Goal: Task Accomplishment & Management: Manage account settings

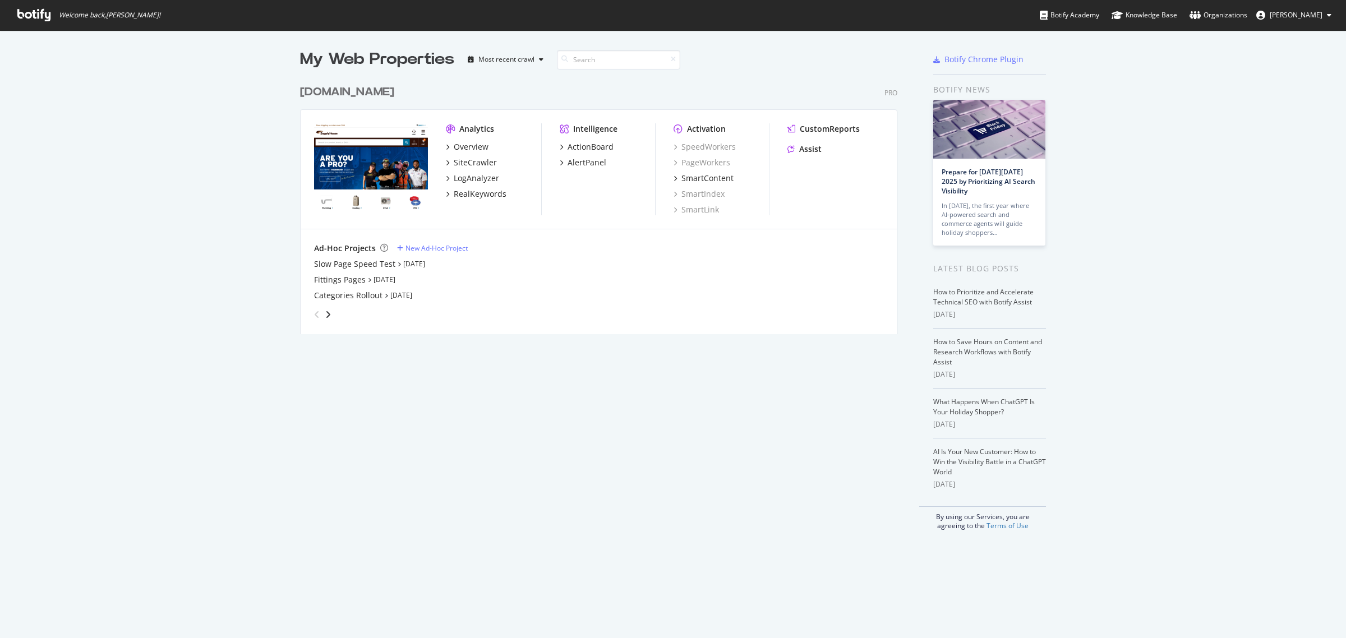
scroll to position [628, 1334]
click at [1324, 598] on div "My Web Properties Most recent crawl www.supplyhouse.com Pro Analytics Overview …" at bounding box center [673, 334] width 1346 height 608
click at [1319, 604] on div "Open Intercom Messenger" at bounding box center [1321, 614] width 30 height 30
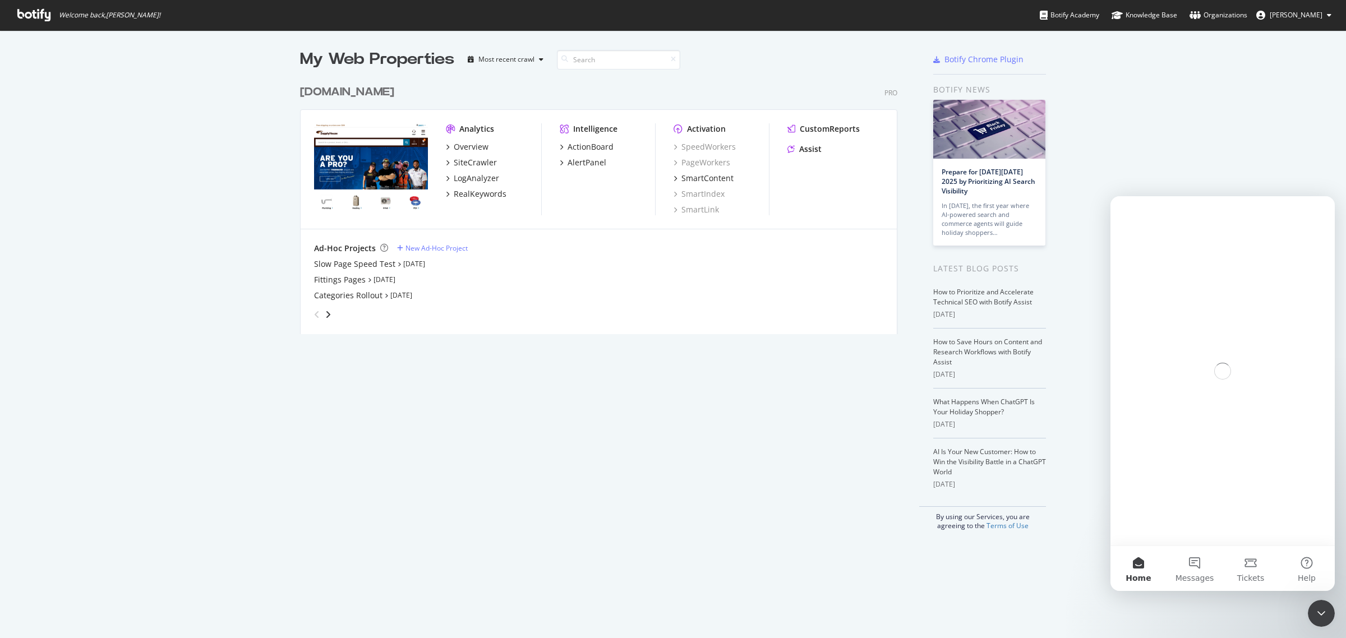
scroll to position [0, 0]
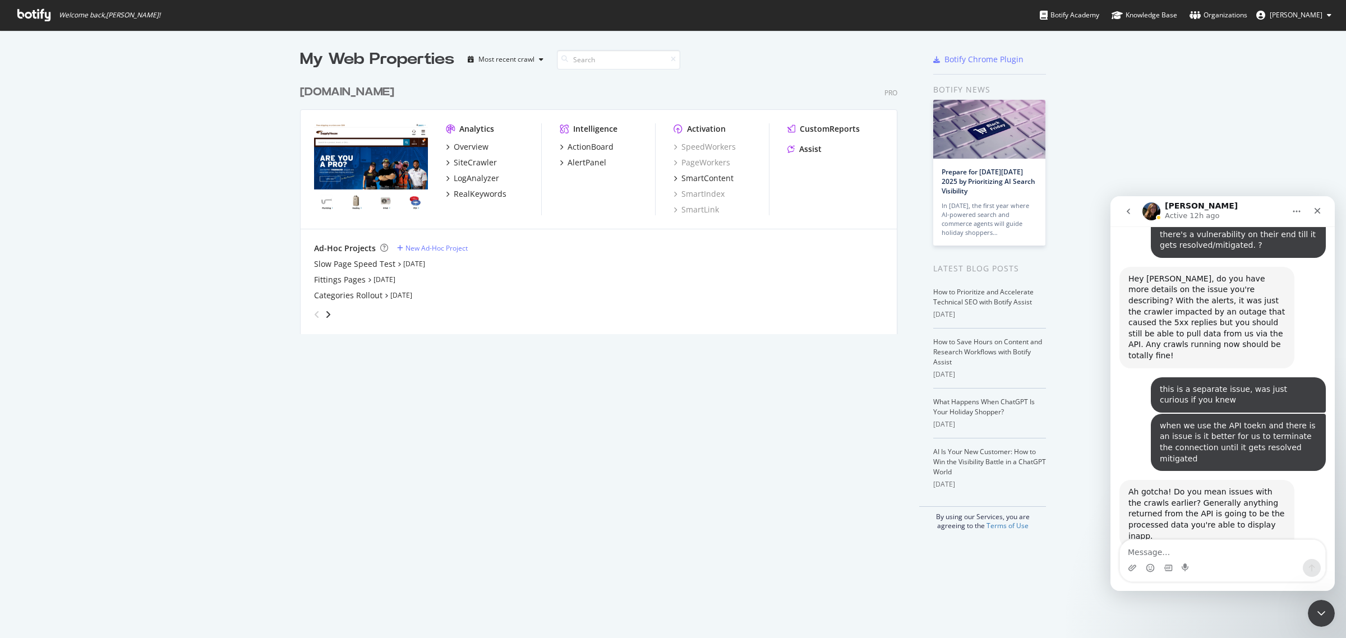
scroll to position [1717, 0]
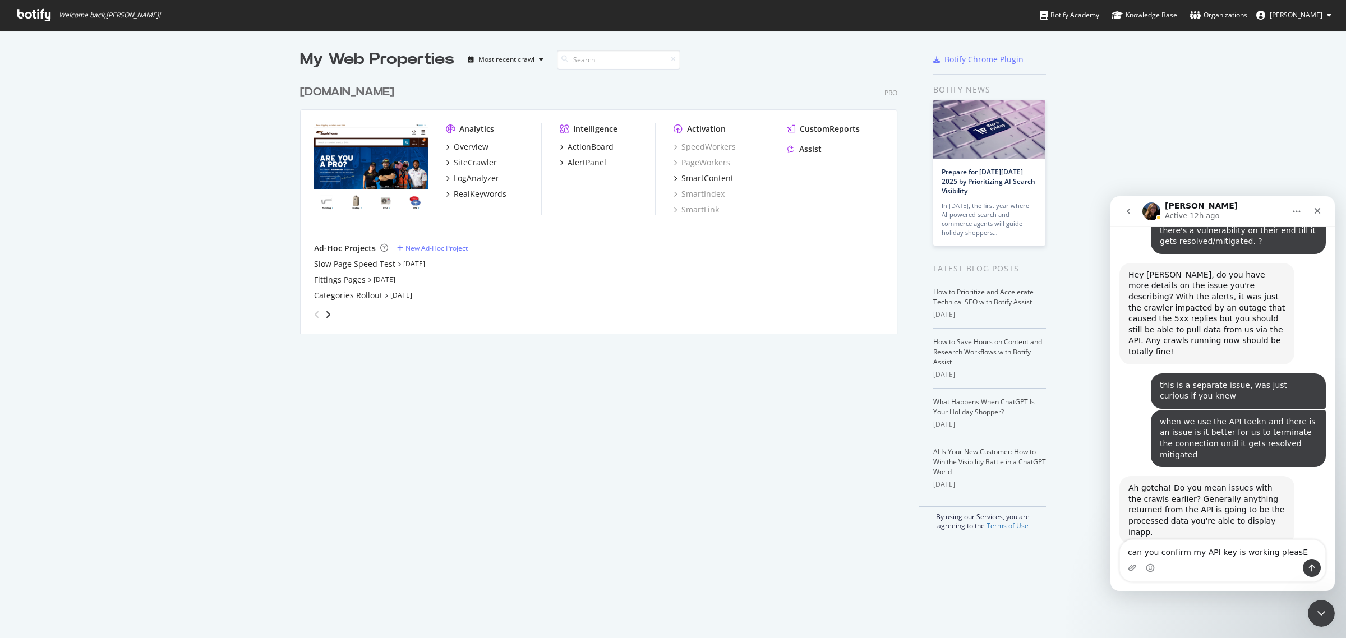
type textarea "can you confirm my API key is working pleasE?"
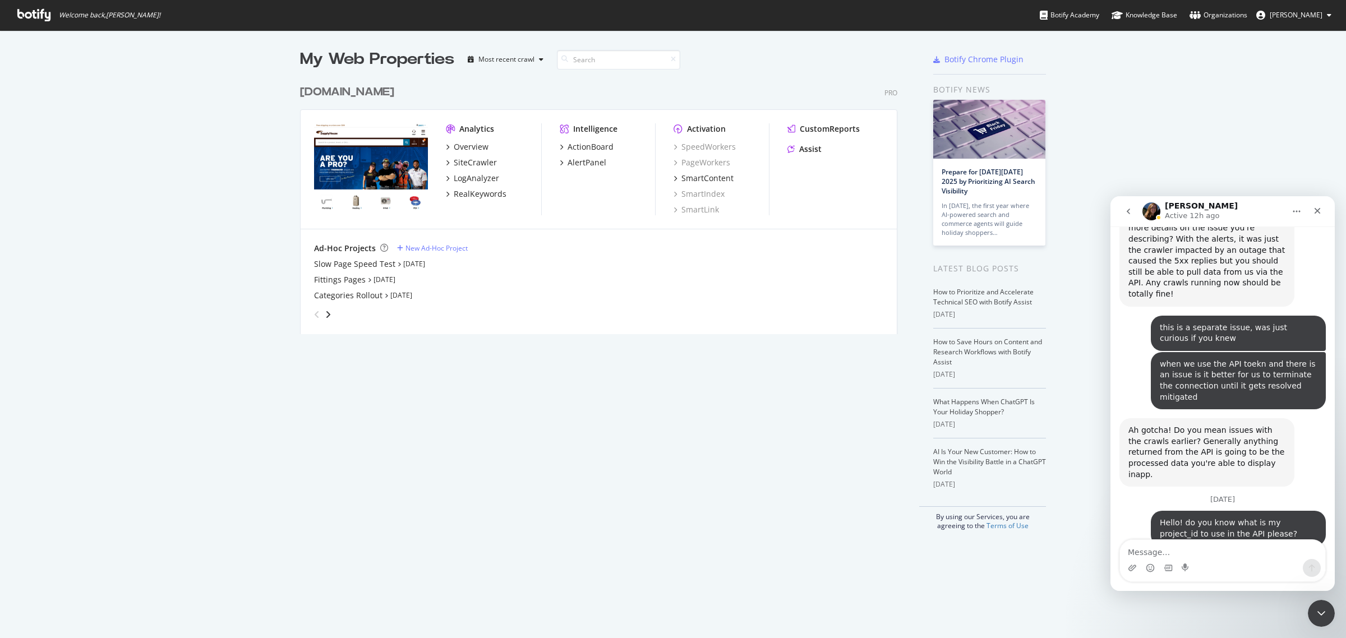
scroll to position [1776, 0]
click at [1227, 544] on textarea "Message…" at bounding box center [1222, 549] width 205 height 19
paste textarea "a849c3a42e9a60dc23d34ca270a1c98695ca4d47"
type textarea "a849c3a42e9a60dc23d34ca270a1c98695ca4d47"
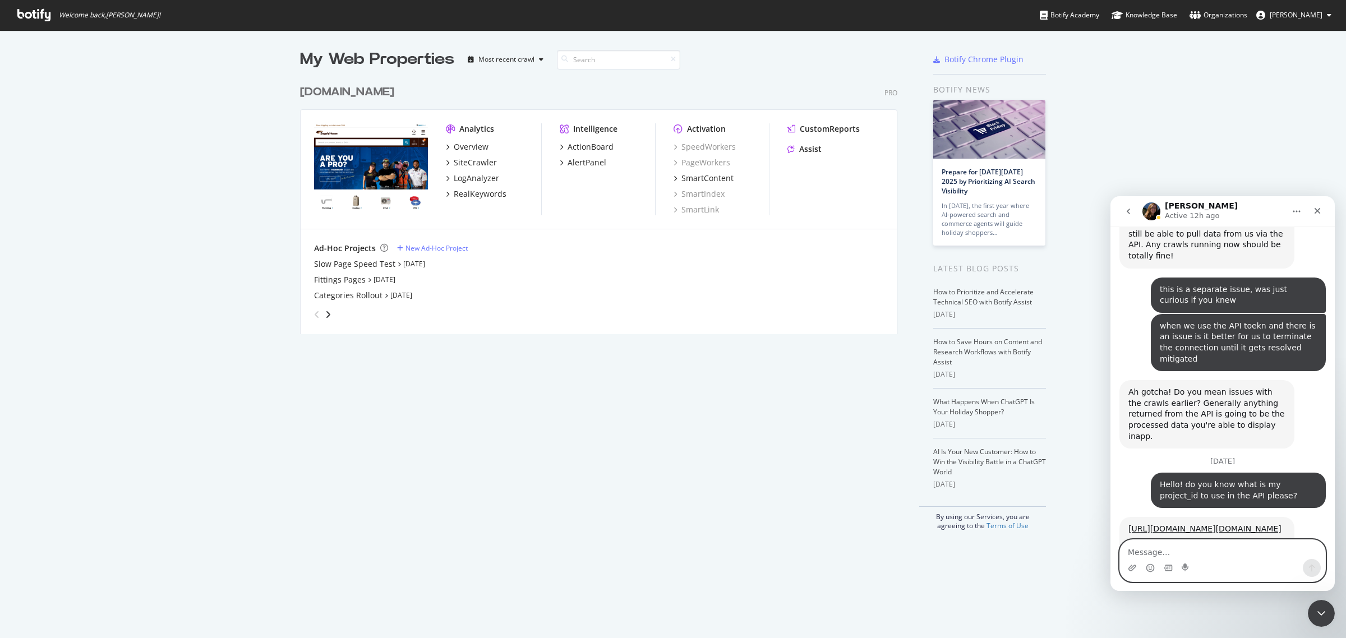
scroll to position [1823, 0]
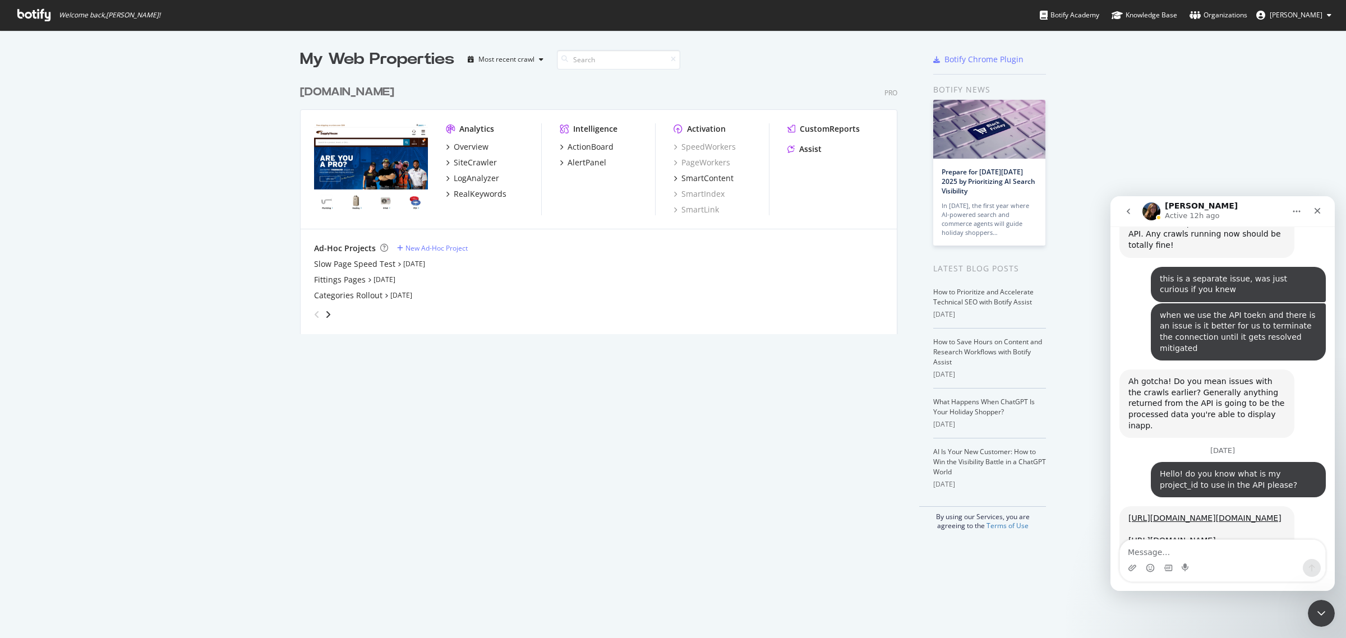
click at [836, 500] on div "My Web Properties Most recent crawl www.supplyhouse.com Pro Analytics Overview …" at bounding box center [609, 289] width 619 height 482
click at [311, 93] on div "[DOMAIN_NAME]" at bounding box center [347, 92] width 94 height 16
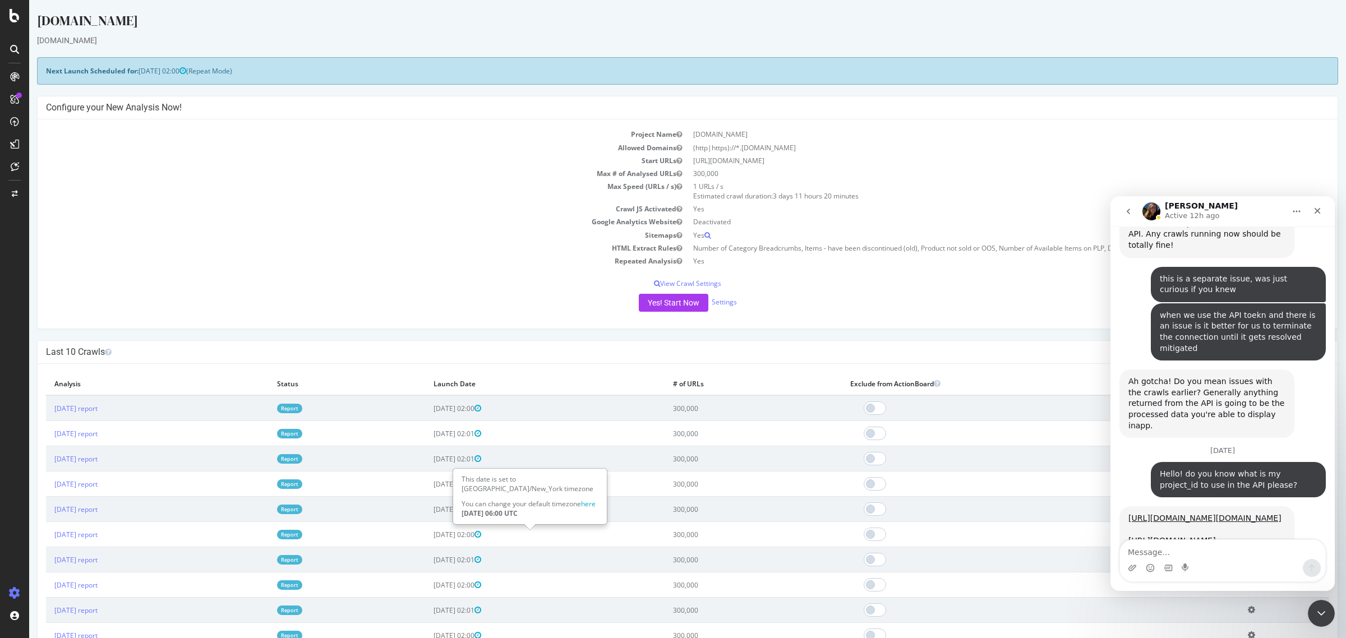
scroll to position [140, 0]
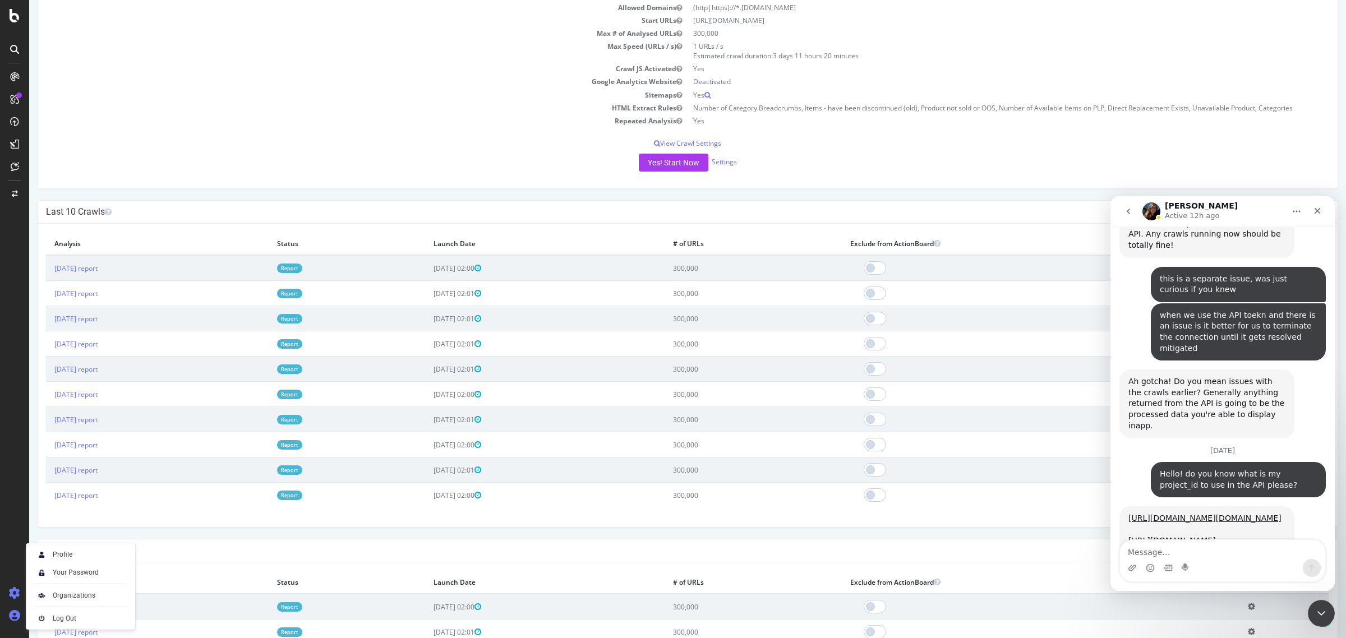
click at [23, 614] on div at bounding box center [14, 616] width 27 height 18
click at [18, 614] on icon at bounding box center [14, 615] width 11 height 11
click at [50, 537] on div "Settings" at bounding box center [58, 534] width 47 height 9
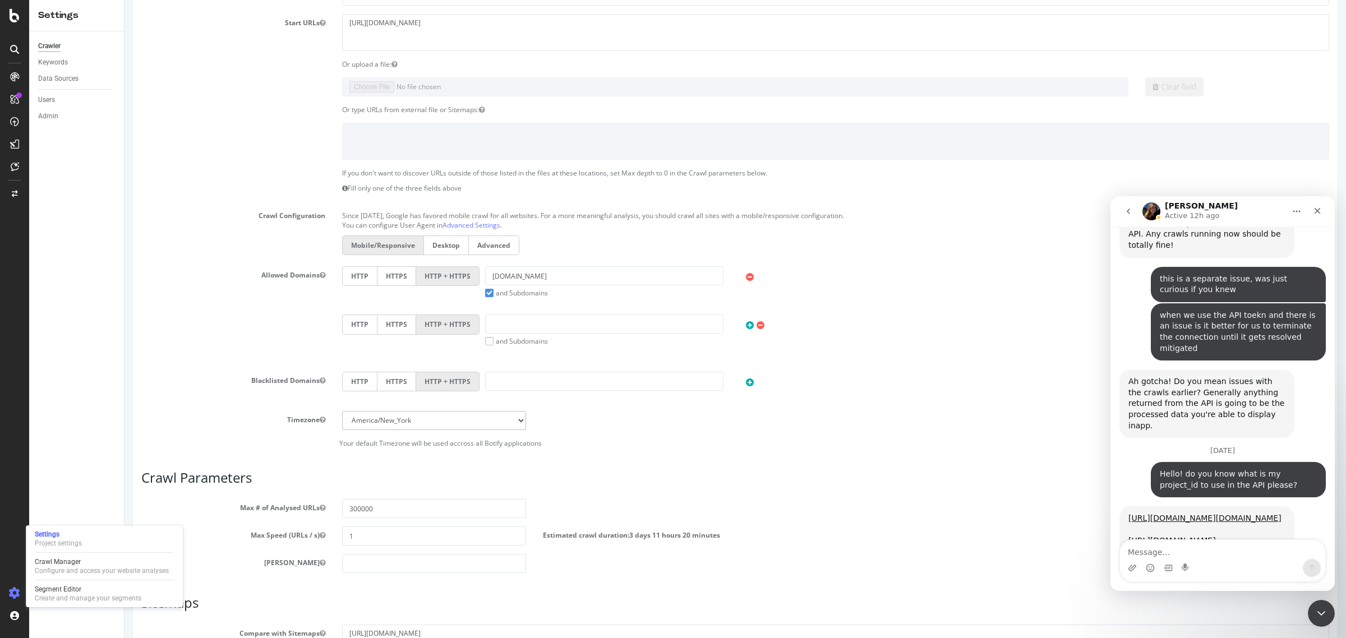
scroll to position [259, 0]
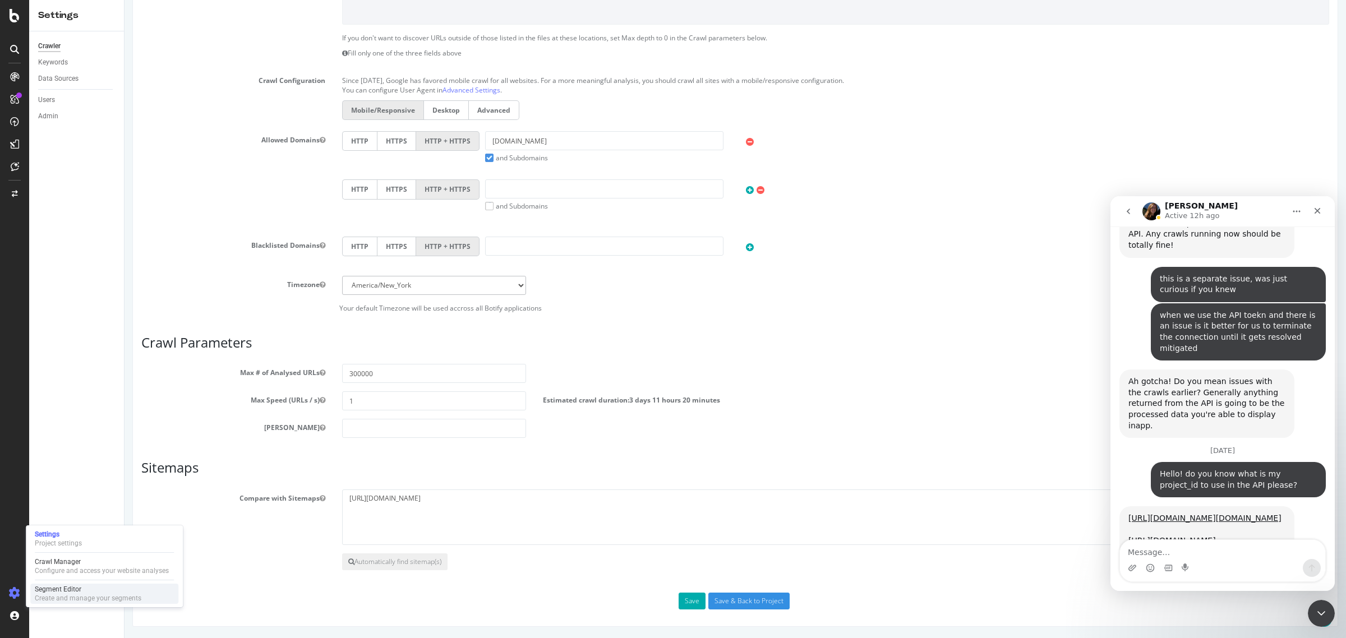
click at [69, 590] on div "Segment Editor" at bounding box center [88, 589] width 107 height 9
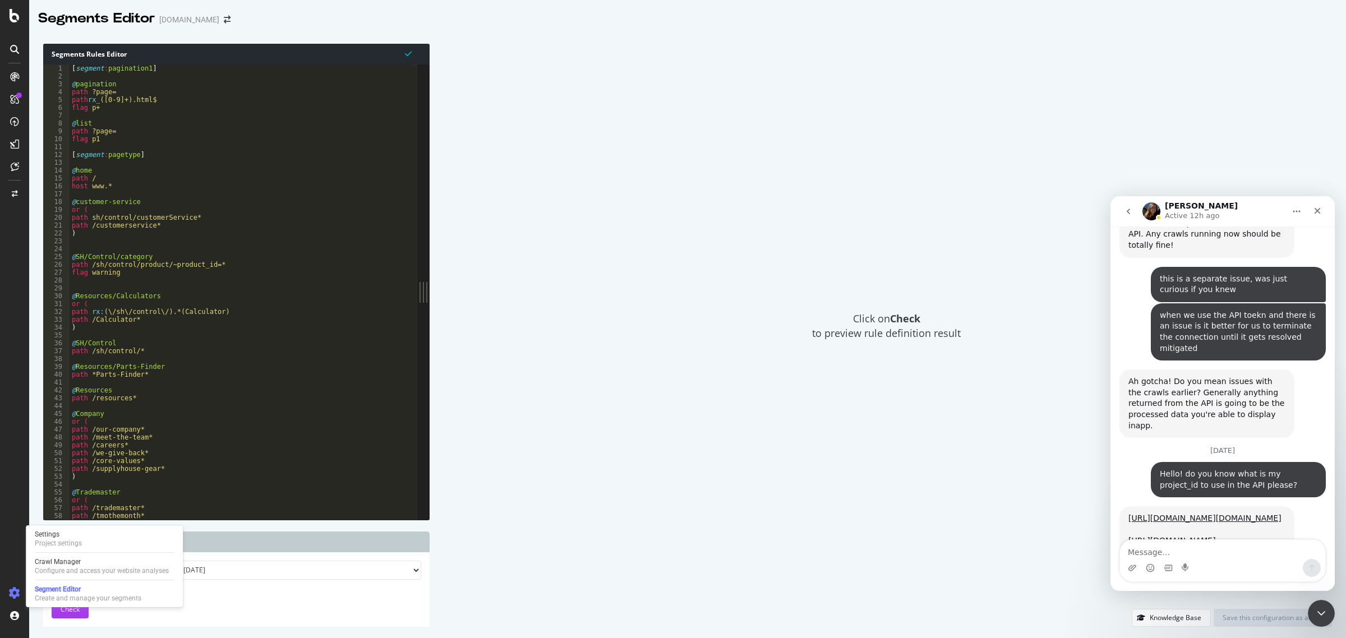
click at [6, 605] on div at bounding box center [14, 595] width 27 height 22
click at [7, 611] on div at bounding box center [14, 616] width 27 height 18
click at [15, 608] on div at bounding box center [14, 616] width 27 height 18
click at [17, 599] on icon at bounding box center [14, 593] width 11 height 11
click at [17, 593] on icon at bounding box center [14, 593] width 11 height 11
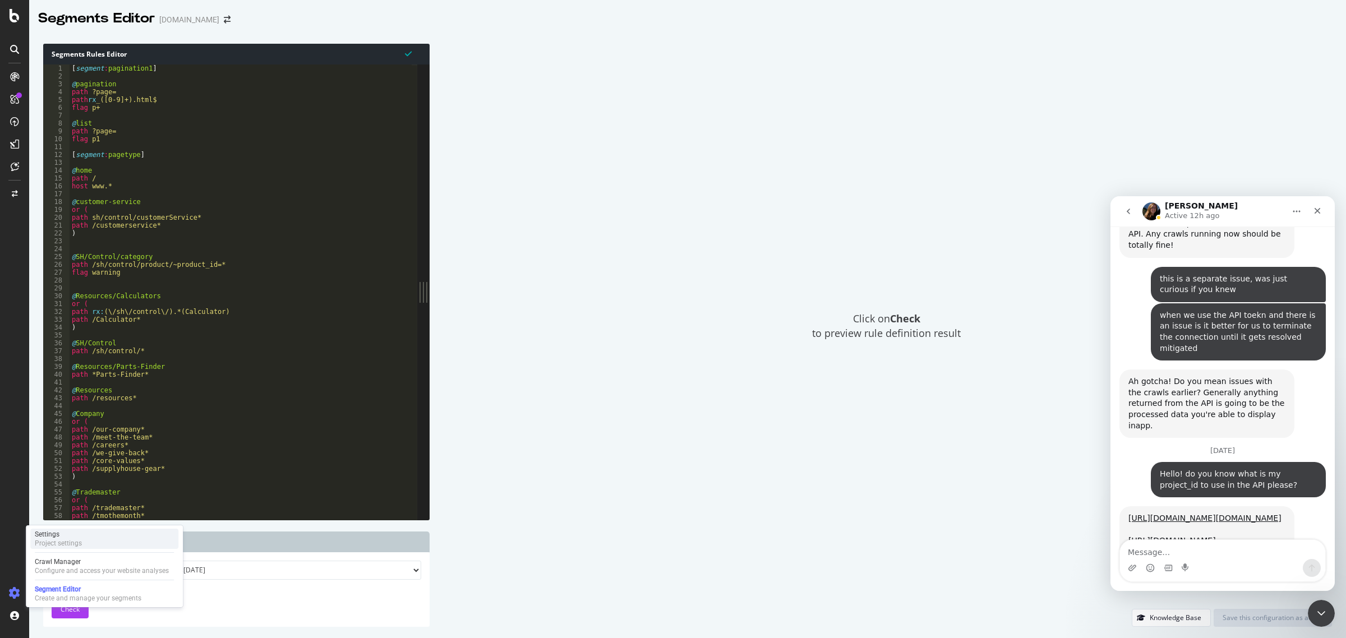
click at [57, 536] on div "Settings" at bounding box center [58, 534] width 47 height 9
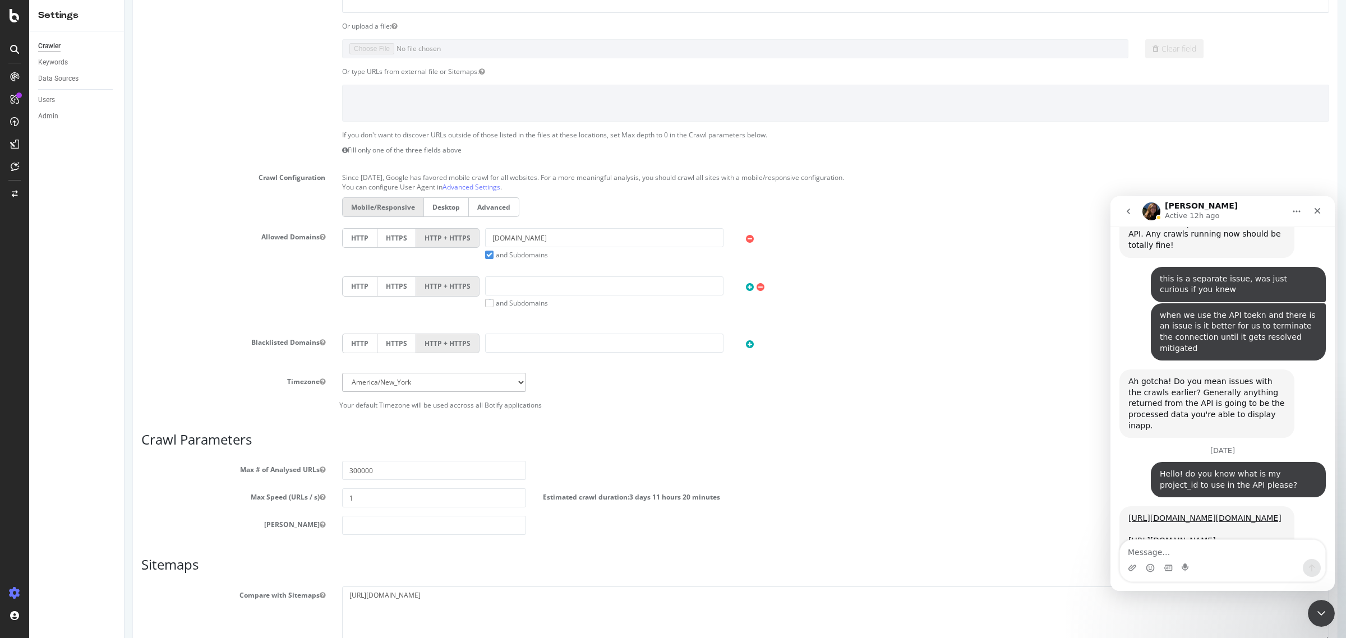
scroll to position [259, 0]
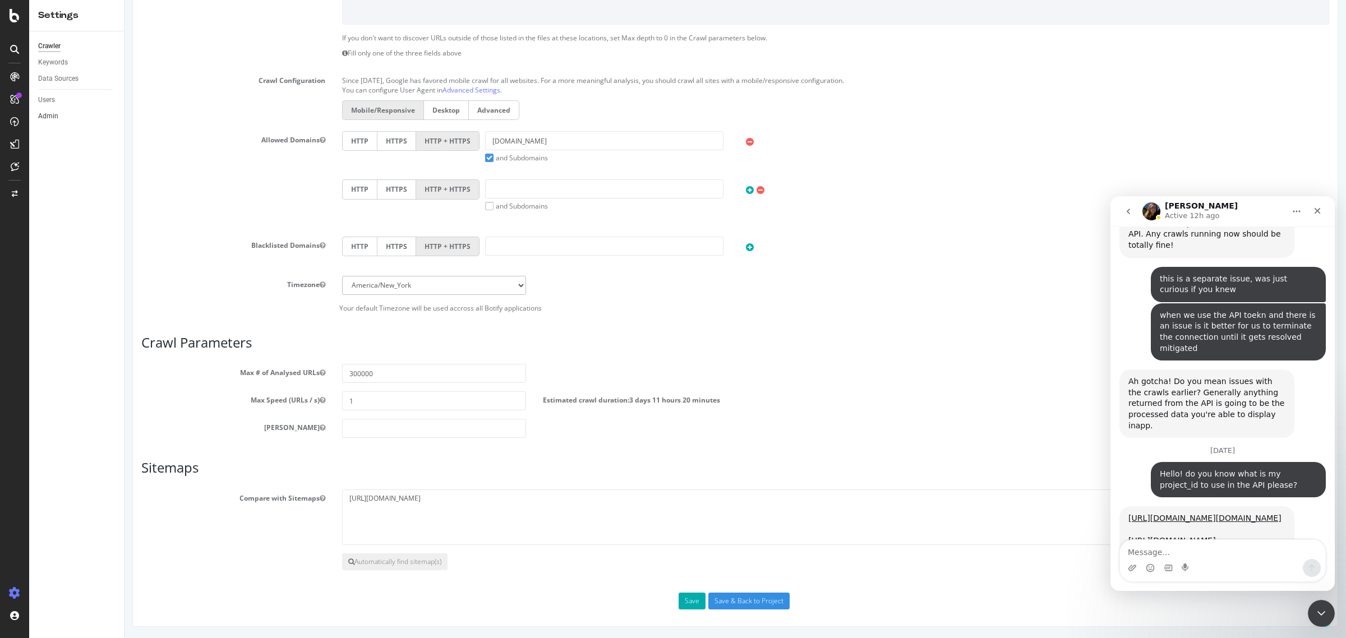
click at [68, 112] on link "Admin" at bounding box center [77, 116] width 78 height 12
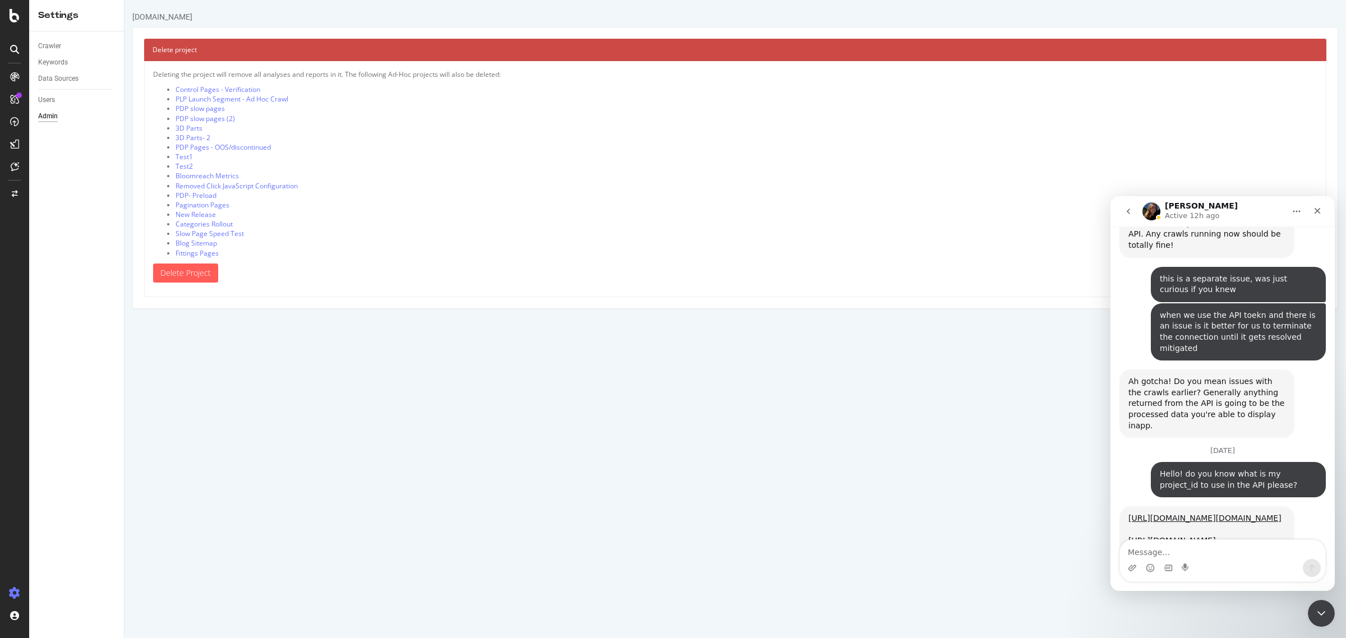
click at [36, 99] on div "Crawler Keywords Data Sources Users Admin" at bounding box center [76, 334] width 95 height 607
click at [38, 100] on div "Users" at bounding box center [46, 100] width 17 height 12
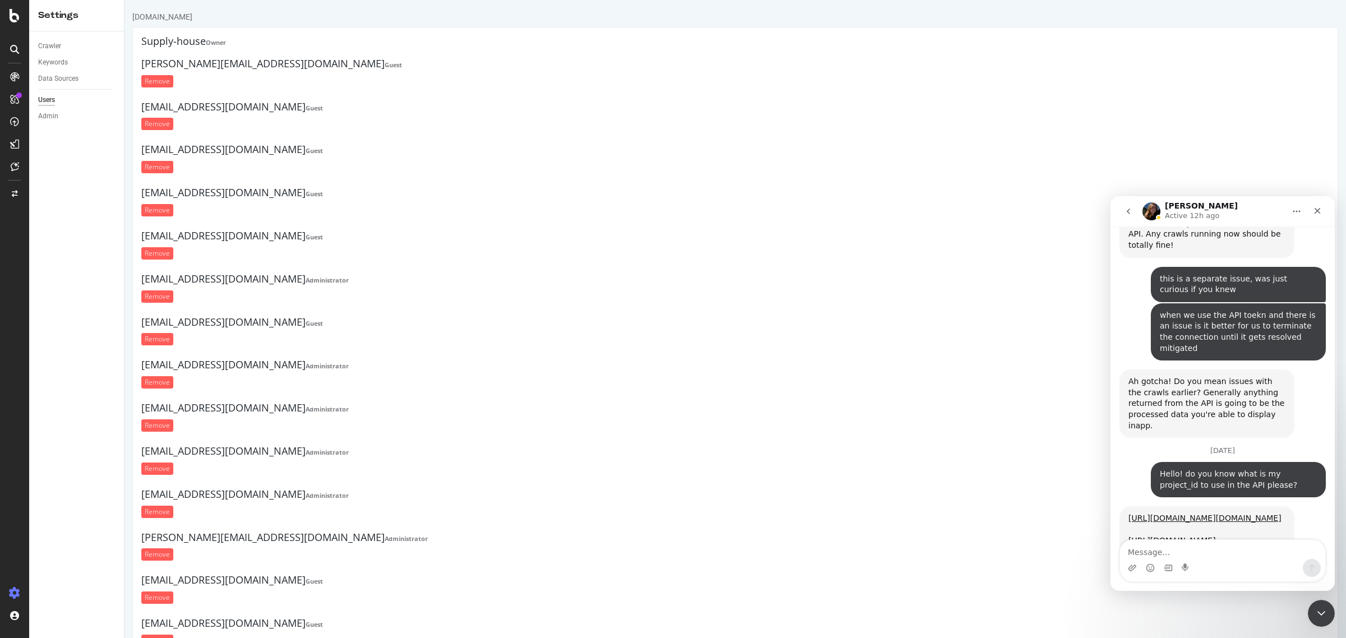
scroll to position [195, 0]
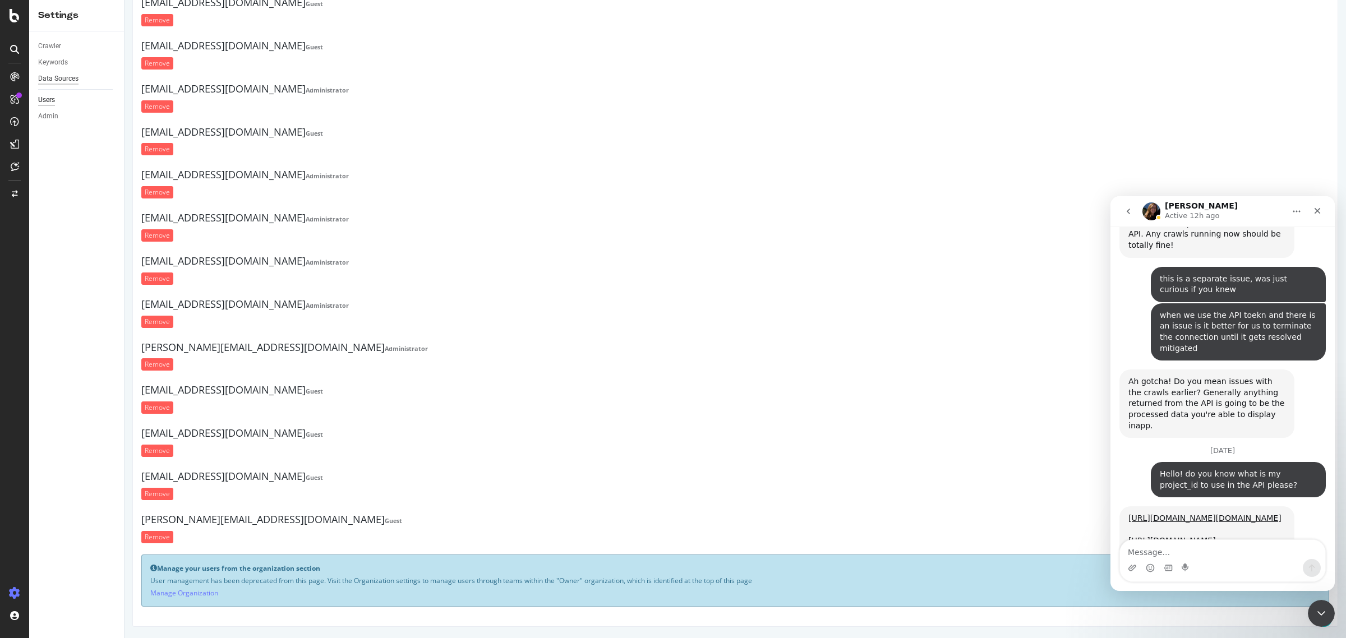
click at [56, 76] on div "Data Sources" at bounding box center [58, 79] width 40 height 12
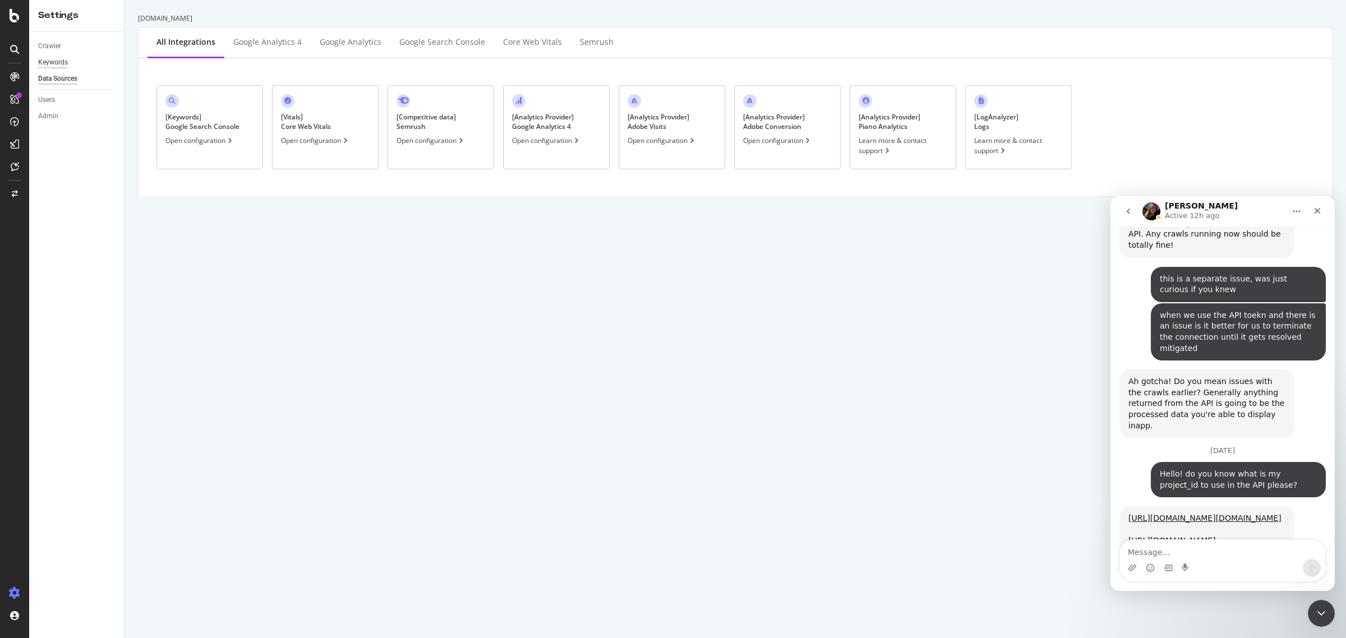
click at [58, 66] on div "Keywords" at bounding box center [53, 63] width 30 height 12
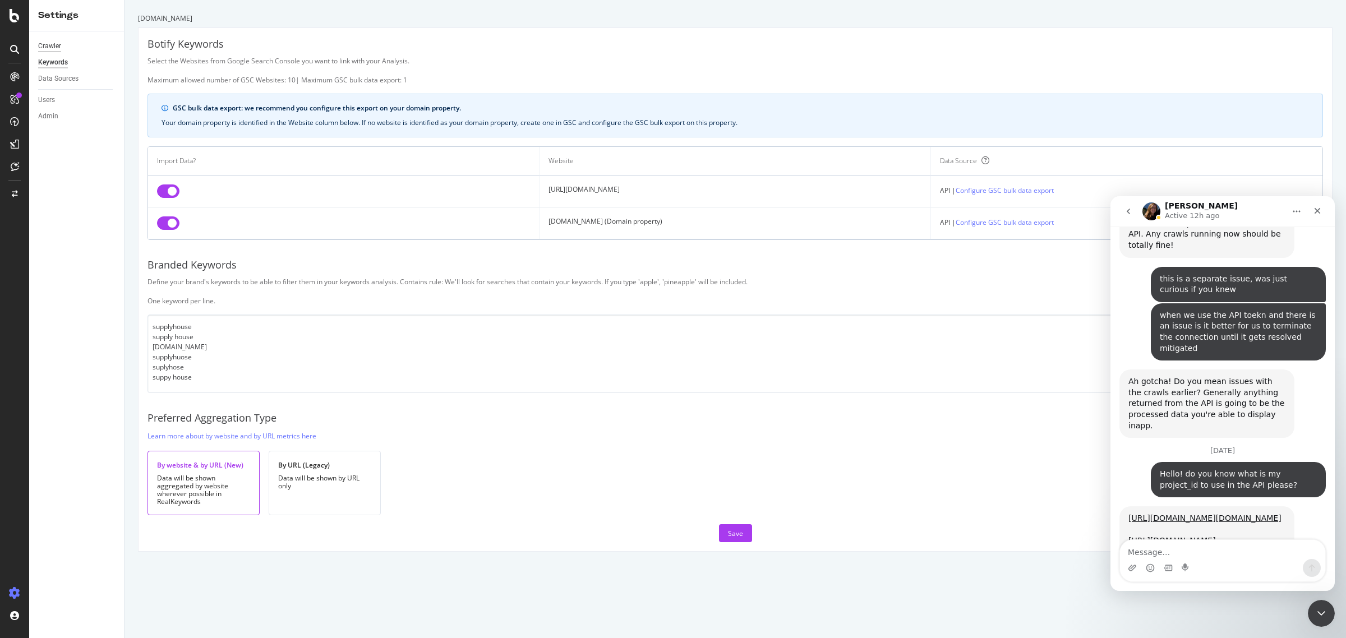
click at [58, 50] on div "Crawler" at bounding box center [49, 46] width 23 height 12
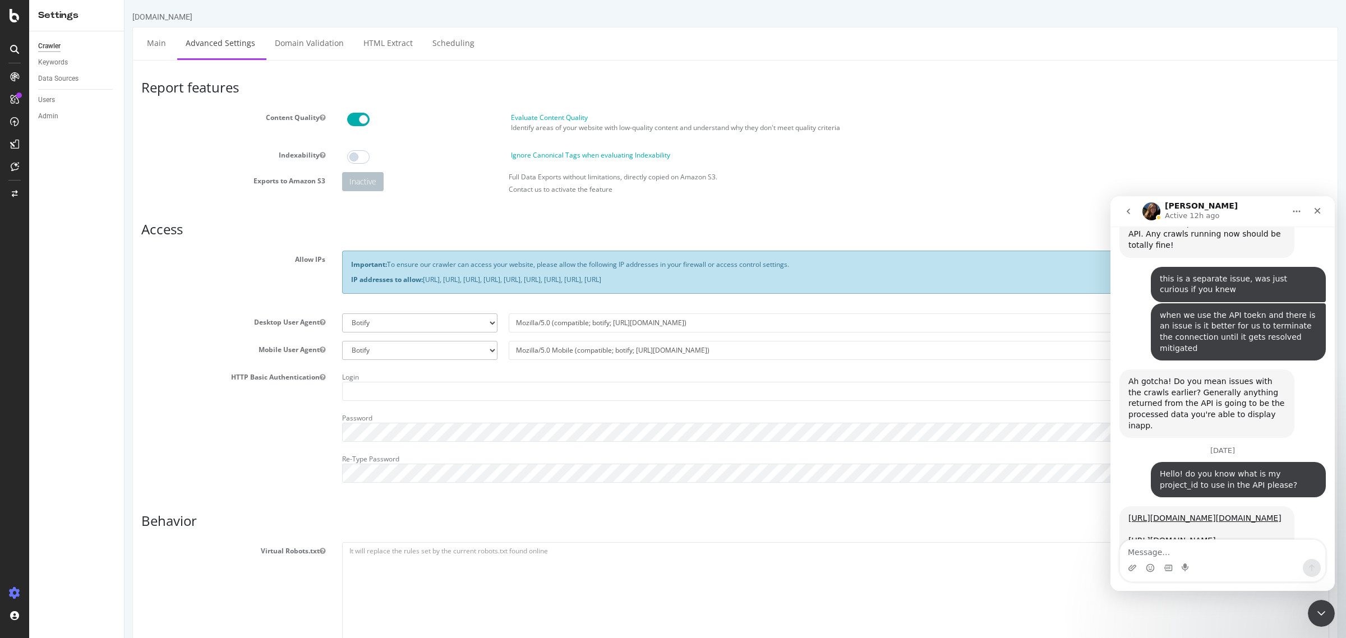
click at [12, 66] on div at bounding box center [14, 319] width 29 height 638
click at [12, 70] on div at bounding box center [15, 77] width 18 height 18
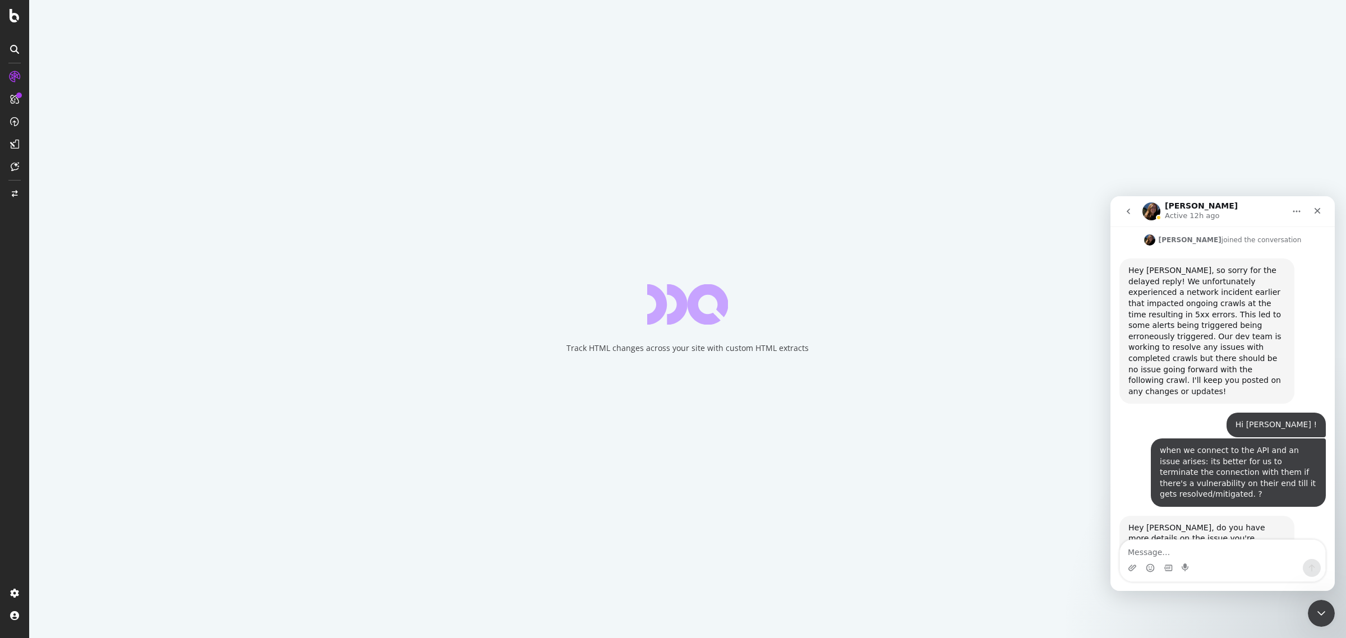
scroll to position [1333, 0]
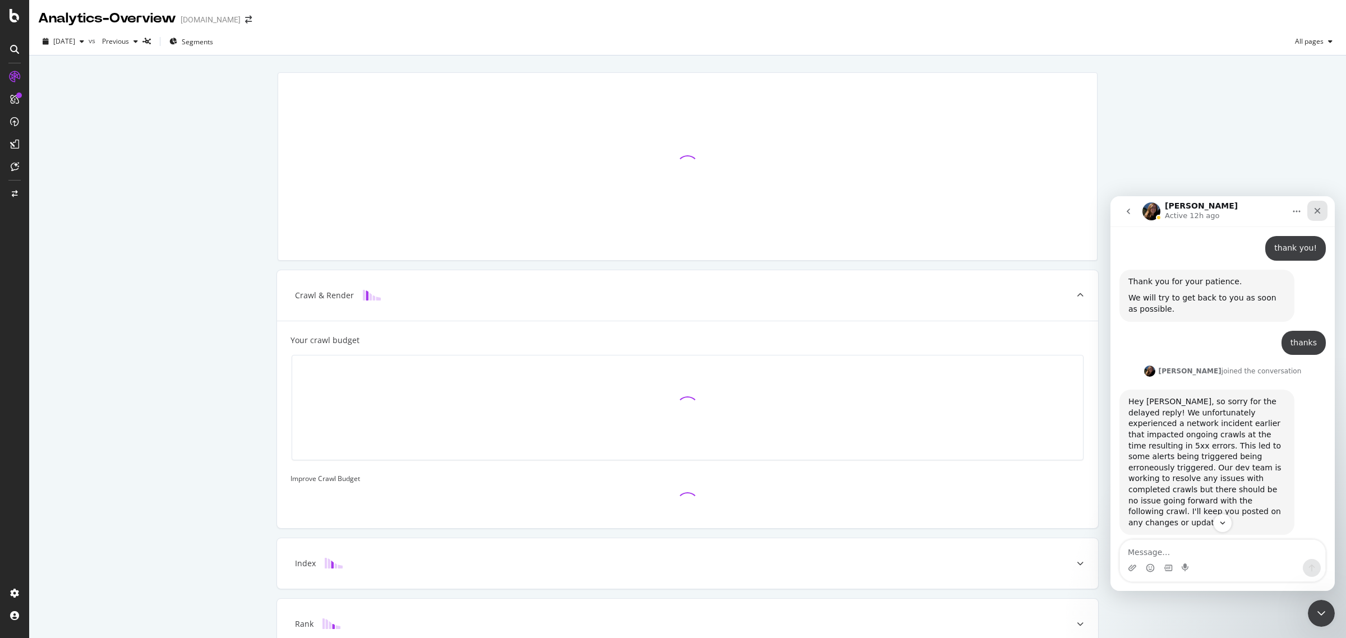
click at [1326, 210] on div "Close" at bounding box center [1317, 211] width 20 height 20
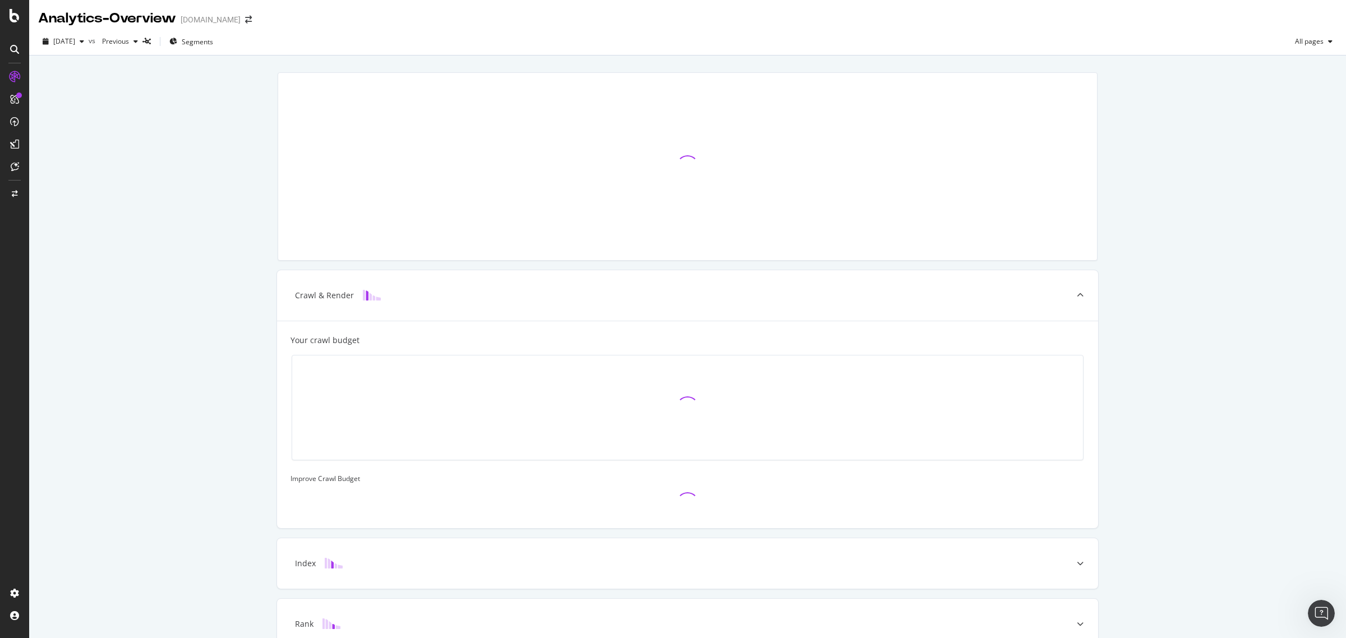
scroll to position [1823, 0]
click at [17, 24] on div at bounding box center [14, 319] width 29 height 638
click at [17, 15] on icon at bounding box center [15, 15] width 10 height 13
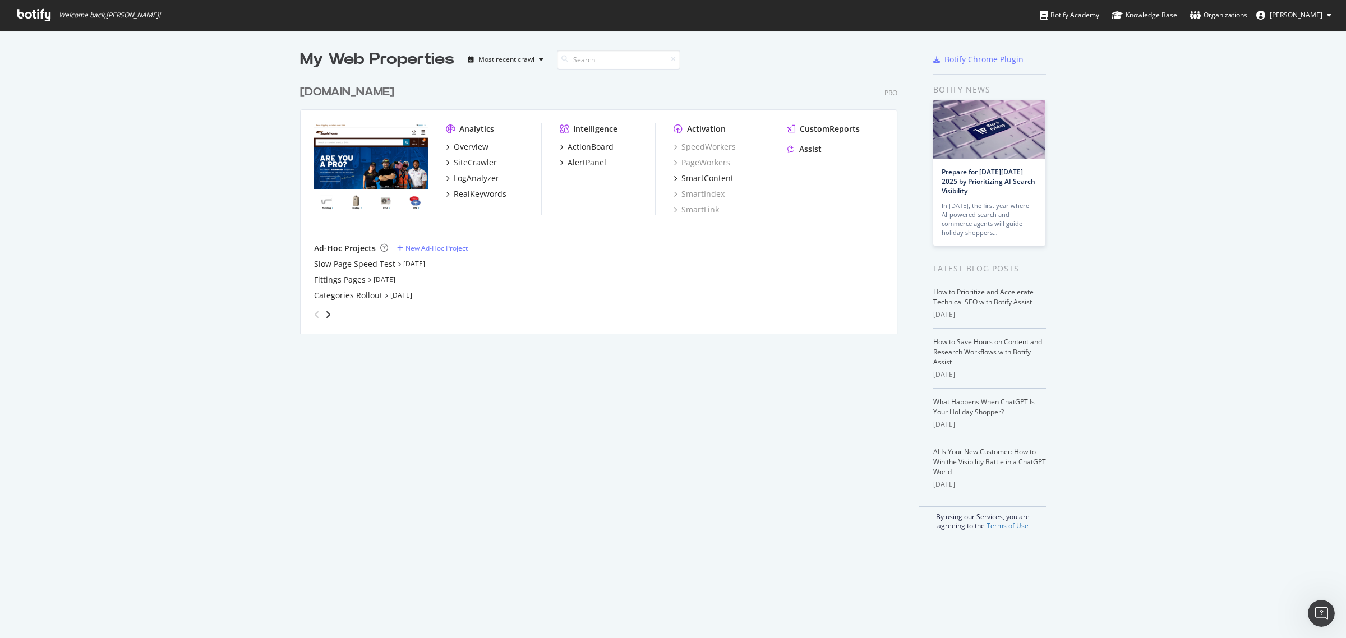
scroll to position [628, 1334]
click at [1274, 23] on button "[PERSON_NAME]" at bounding box center [1293, 15] width 93 height 18
click at [1278, 43] on link "Edit Profile" at bounding box center [1286, 39] width 108 height 17
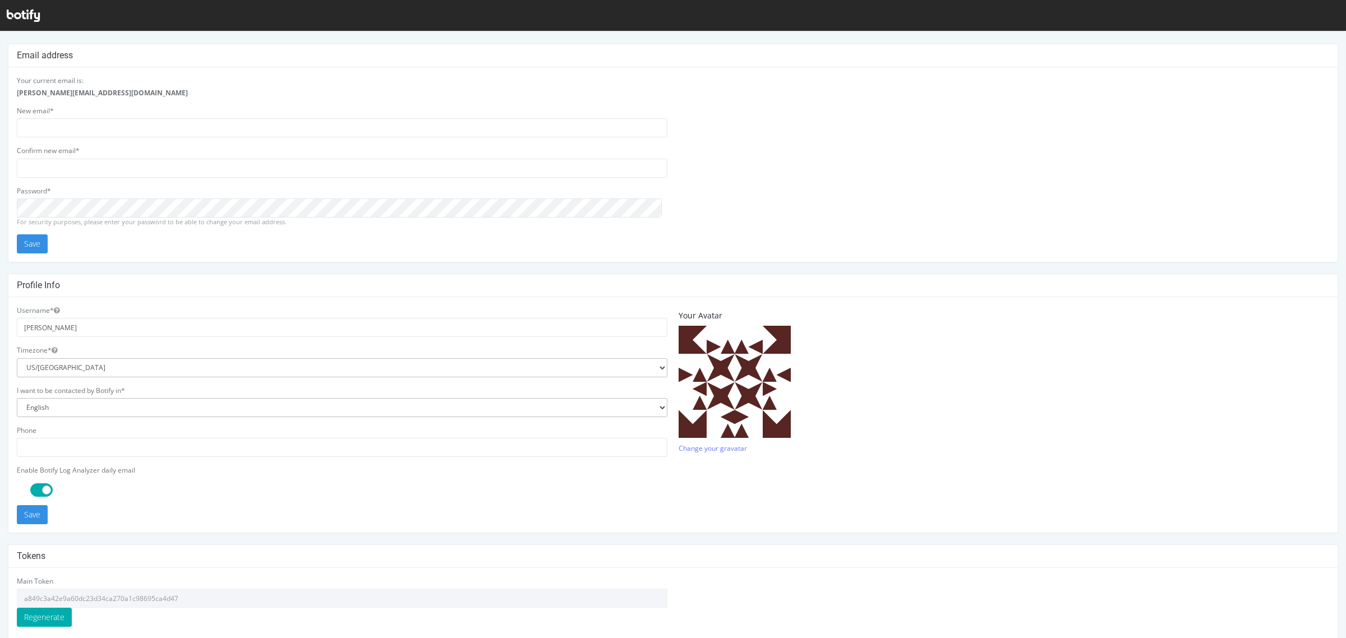
scroll to position [101, 0]
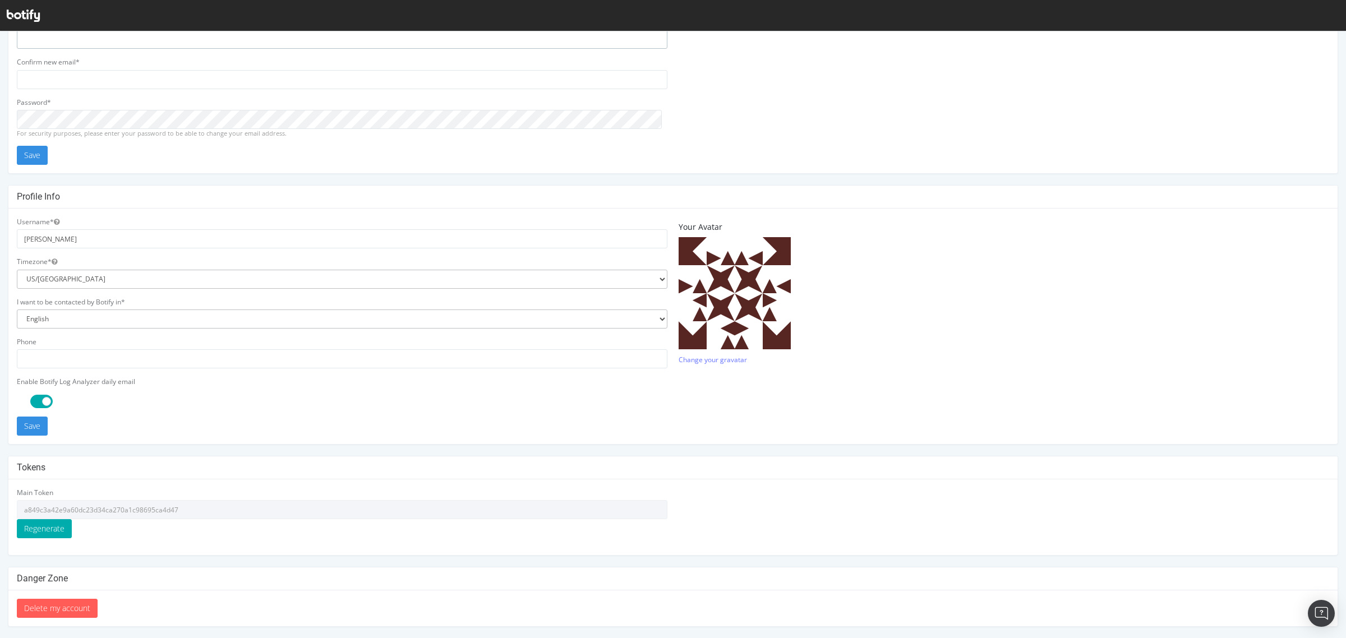
type input "alejandrar@supplyhouse.com"
drag, startPoint x: 174, startPoint y: 506, endPoint x: 19, endPoint y: 507, distance: 155.9
click at [19, 507] on input "a849c3a42e9a60dc23d34ca270a1c98695ca4d47" at bounding box center [342, 509] width 650 height 19
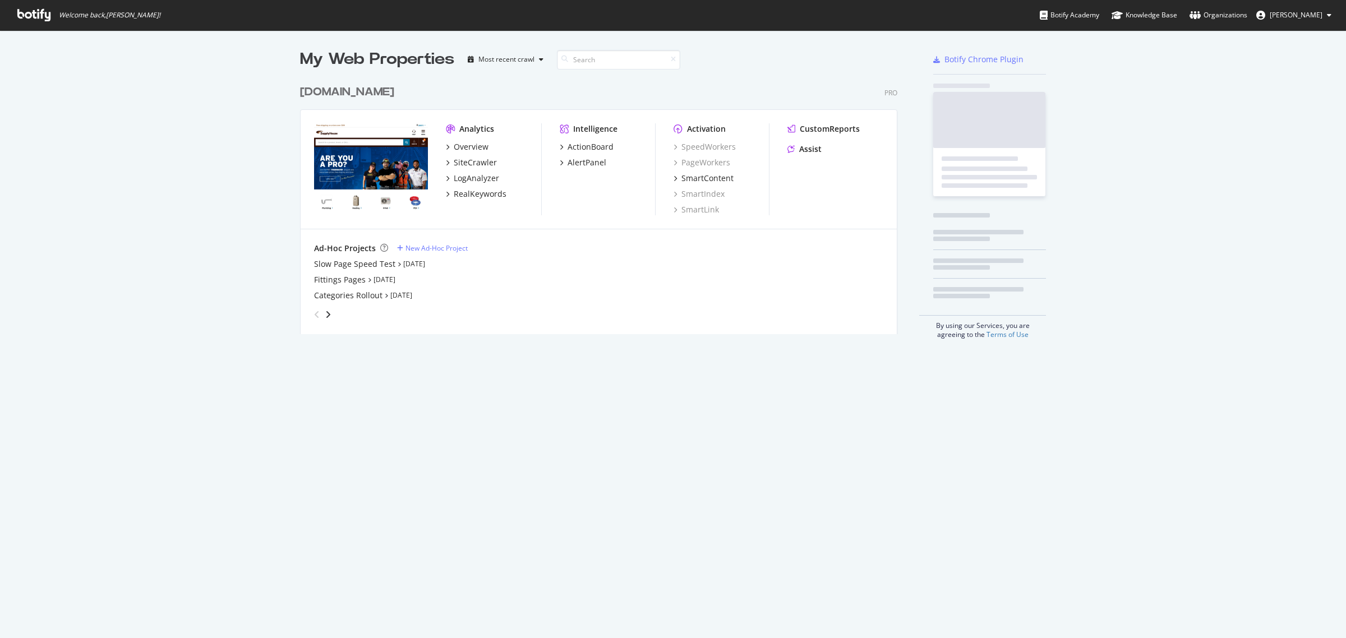
scroll to position [253, 600]
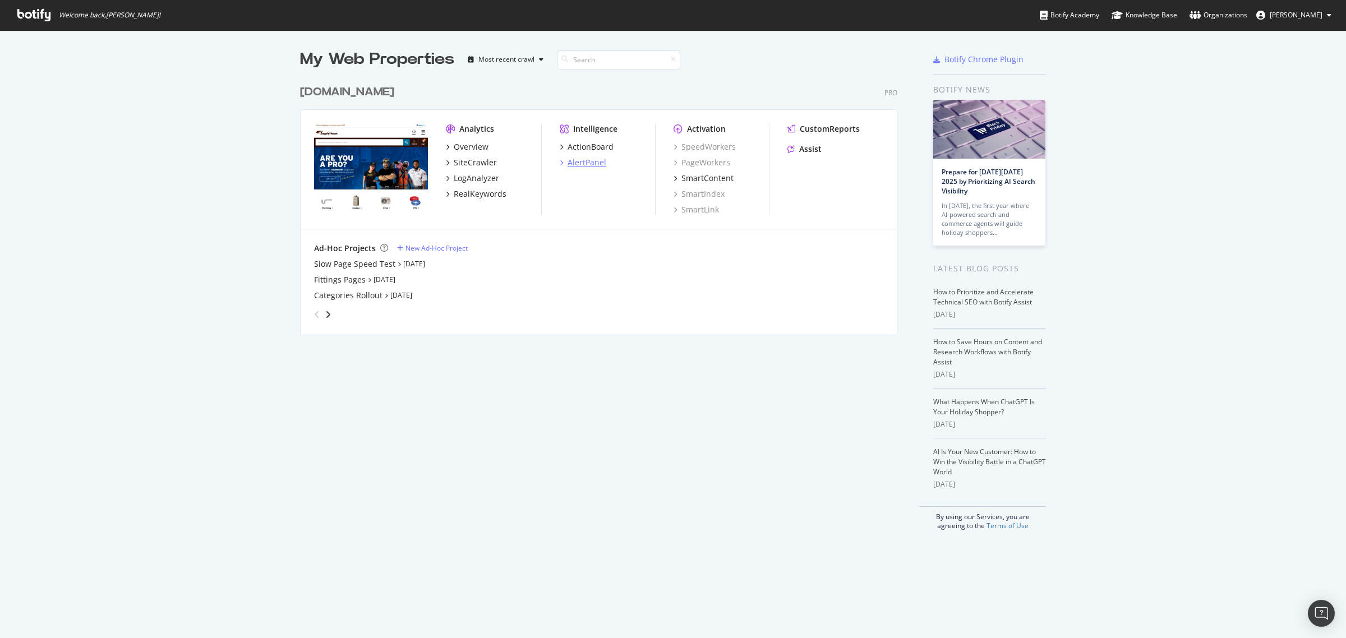
click at [576, 163] on div "AlertPanel" at bounding box center [586, 162] width 39 height 11
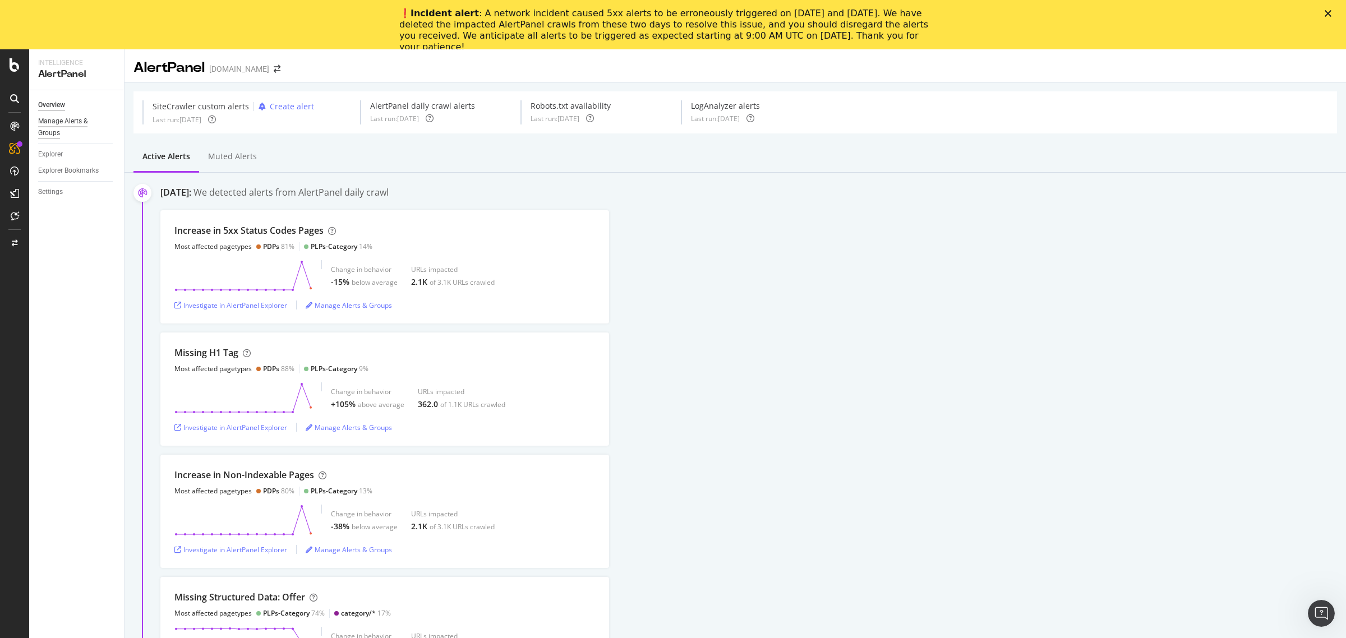
click at [61, 124] on div "Manage Alerts & Groups" at bounding box center [71, 127] width 67 height 24
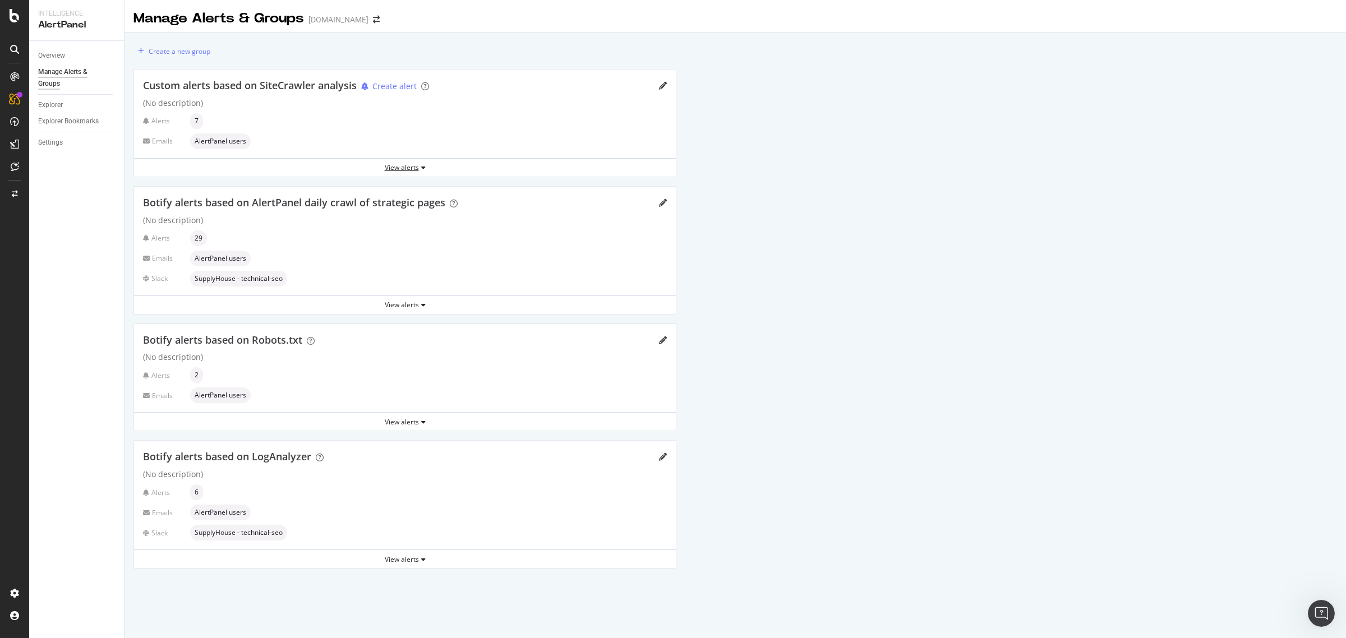
click at [387, 174] on div "View alerts" at bounding box center [405, 167] width 542 height 17
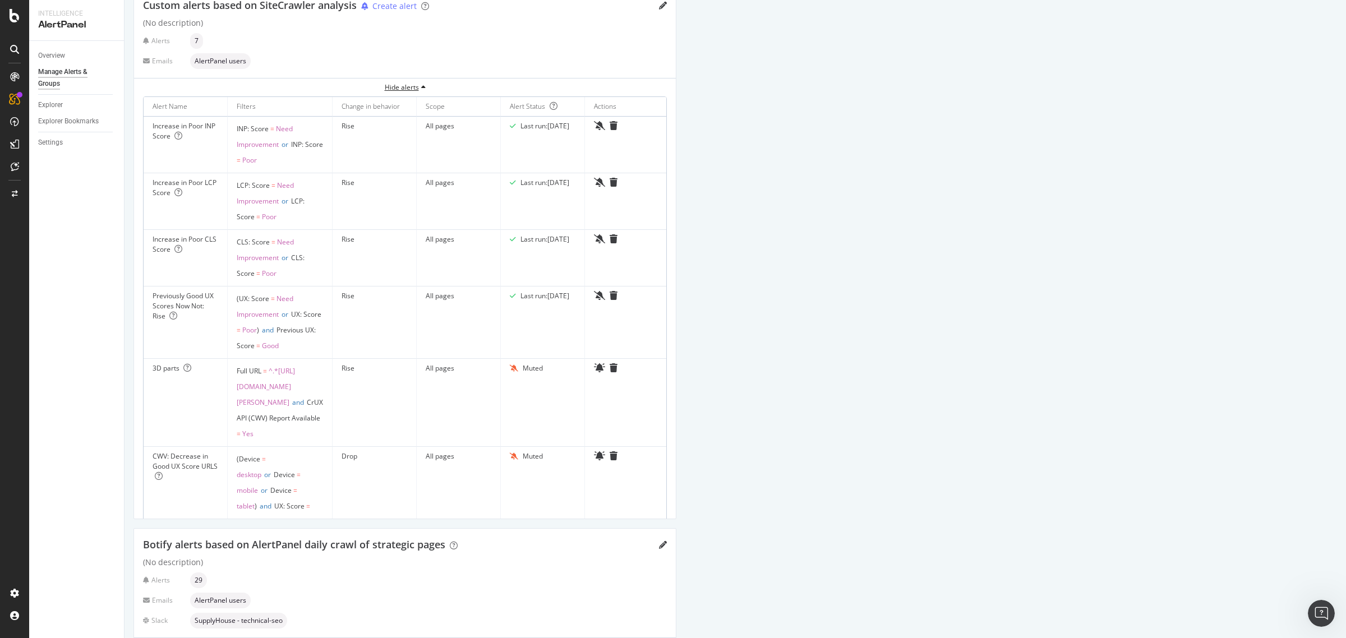
scroll to position [280, 0]
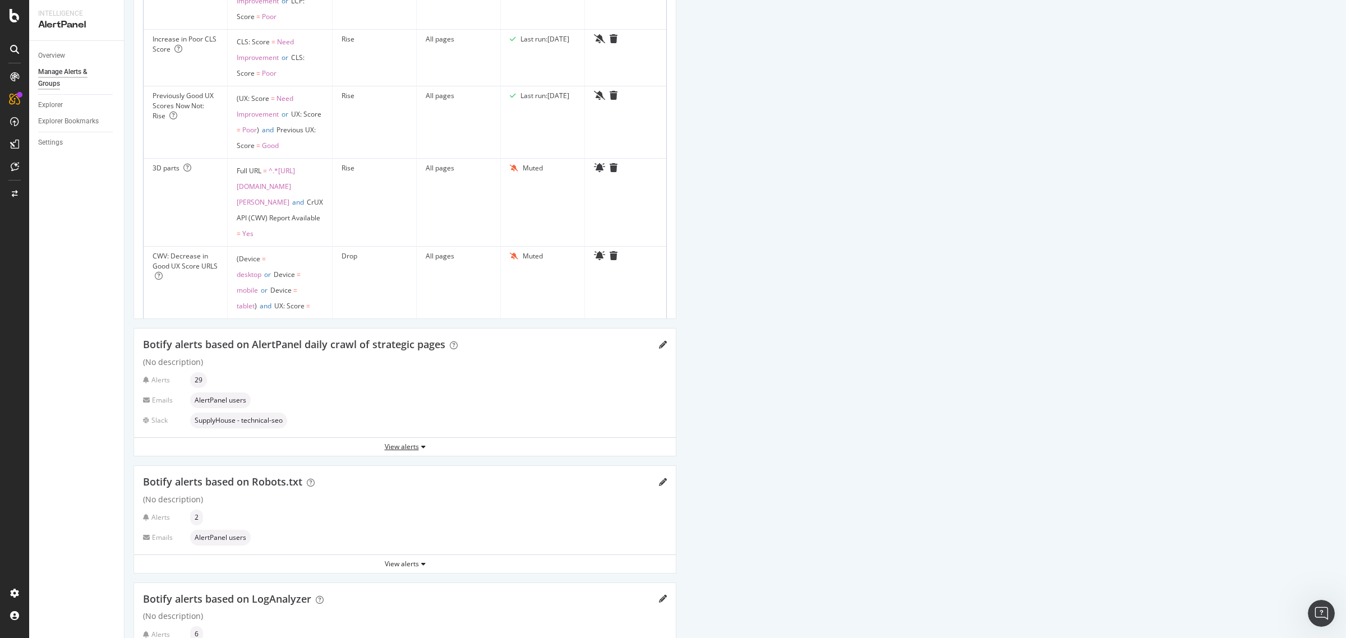
click at [457, 447] on div "View alerts" at bounding box center [405, 447] width 542 height 10
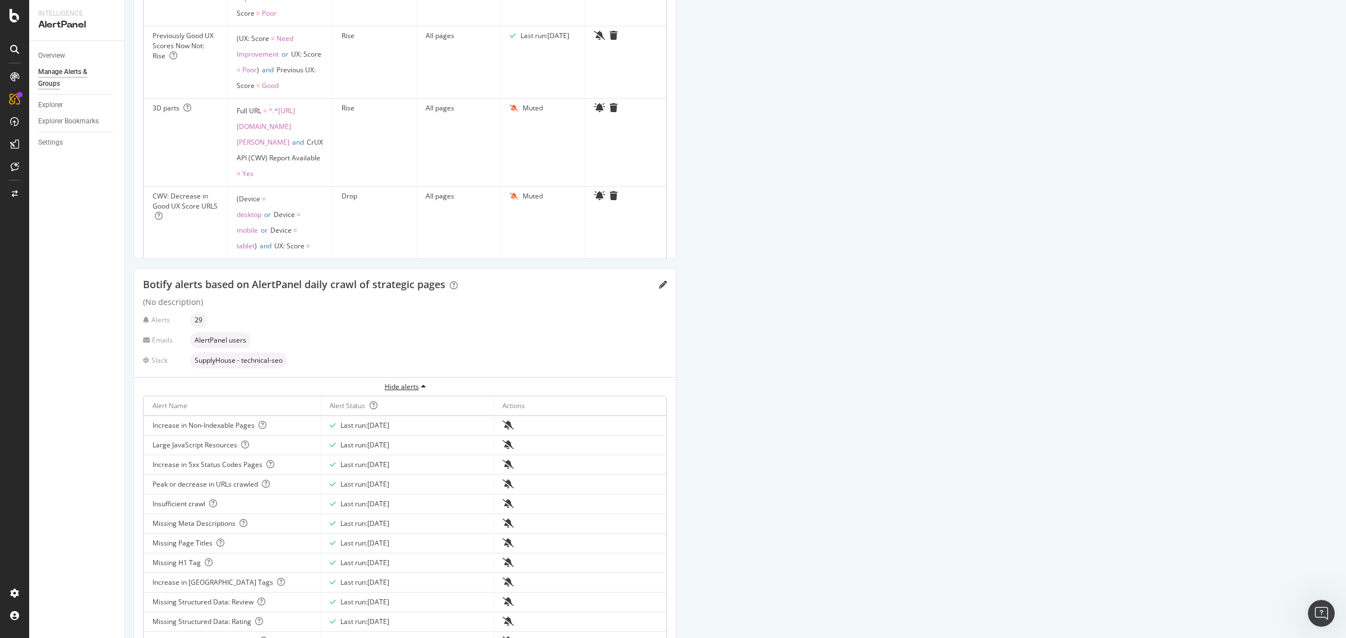
scroll to position [420, 0]
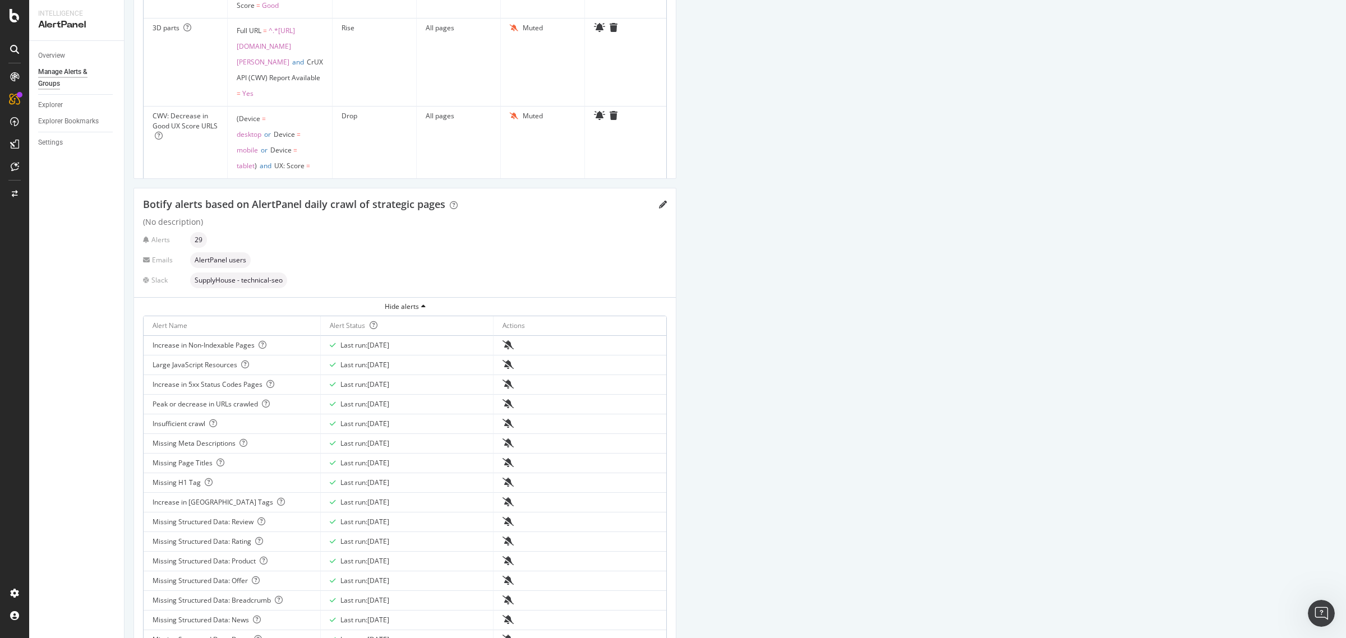
drag, startPoint x: 406, startPoint y: 0, endPoint x: 872, endPoint y: 447, distance: 645.5
click at [872, 447] on div "Create a new group Custom alerts based on SiteCrawler analysis Create alert (No…" at bounding box center [734, 407] width 1221 height 1588
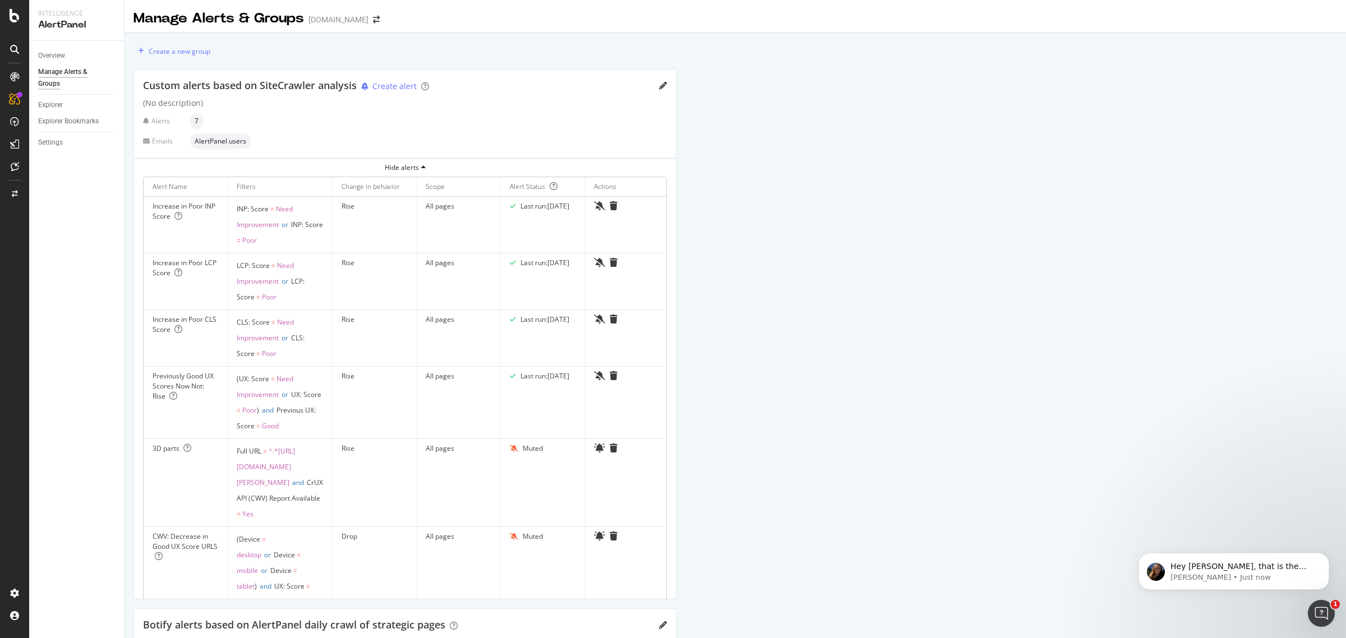
scroll to position [0, 0]
